Goal: Information Seeking & Learning: Learn about a topic

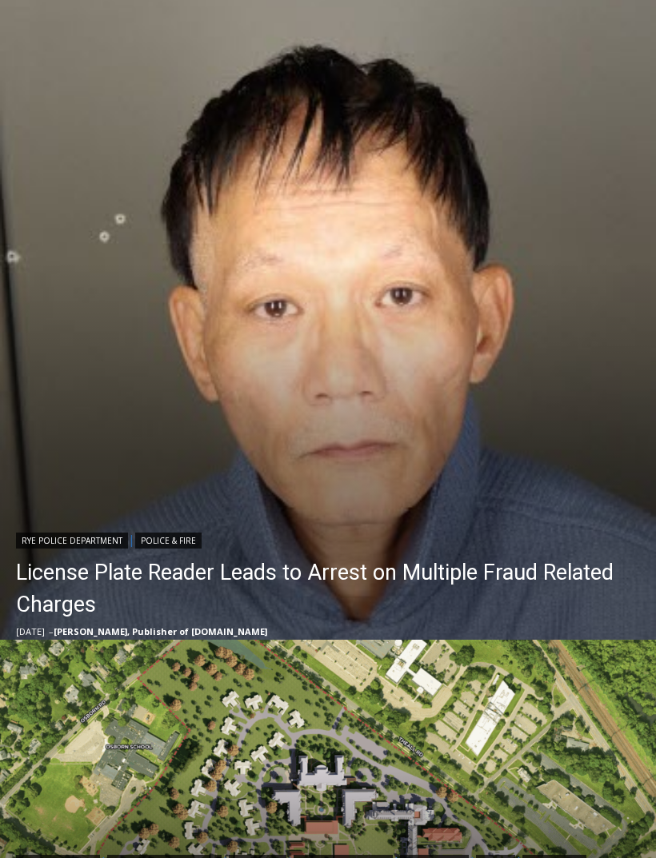
scroll to position [342, 0]
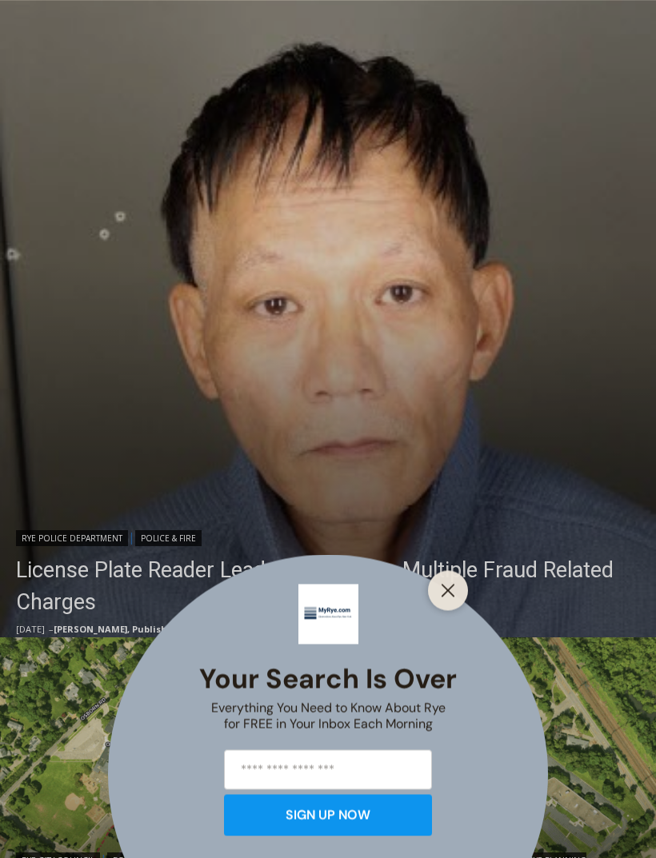
click at [451, 598] on icon "Close" at bounding box center [448, 590] width 14 height 14
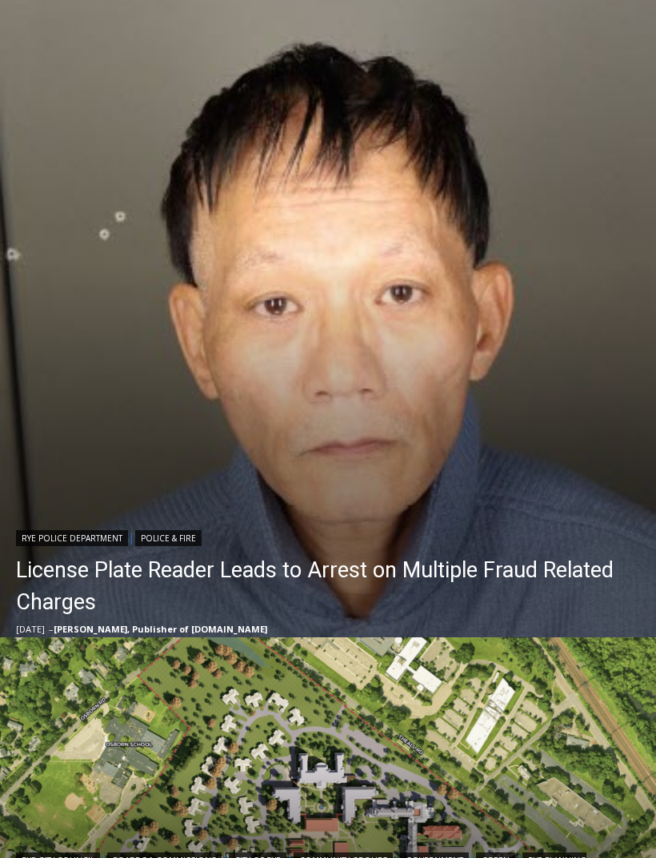
click at [554, 565] on link "License Plate Reader Leads to Arrest on Multiple Fraud Related Charges" at bounding box center [332, 586] width 632 height 64
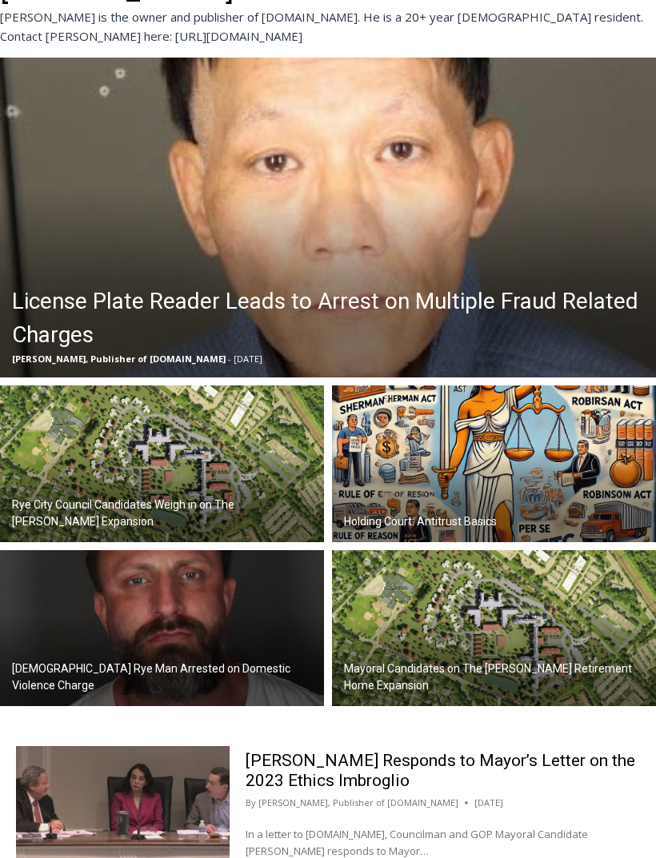
scroll to position [442, 0]
click at [560, 285] on h2 "License Plate Reader Leads to Arrest on Multiple Fraud Related Charges" at bounding box center [332, 318] width 640 height 67
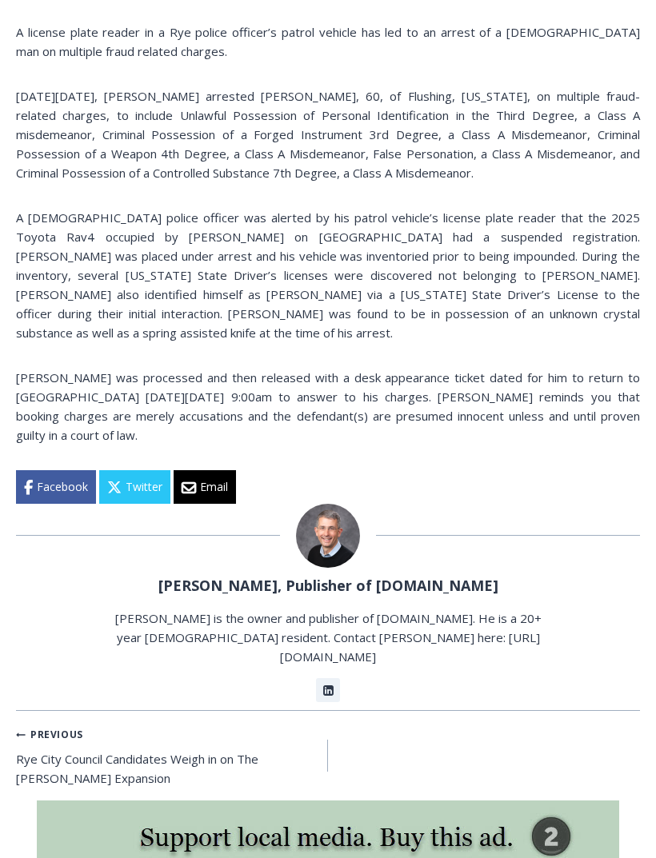
scroll to position [1042, 0]
